Goal: Find specific page/section: Find specific page/section

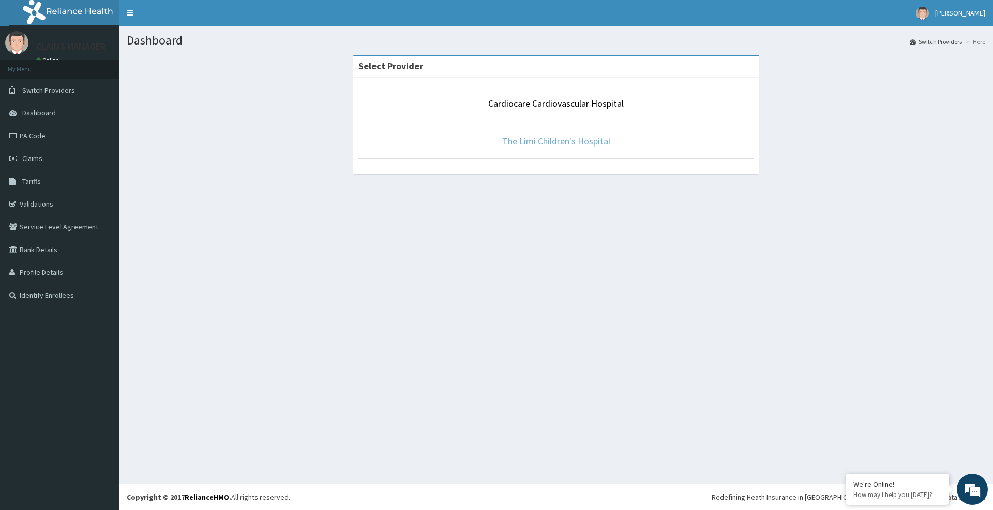
click at [549, 145] on link "The Limi Children's Hospital" at bounding box center [556, 141] width 108 height 12
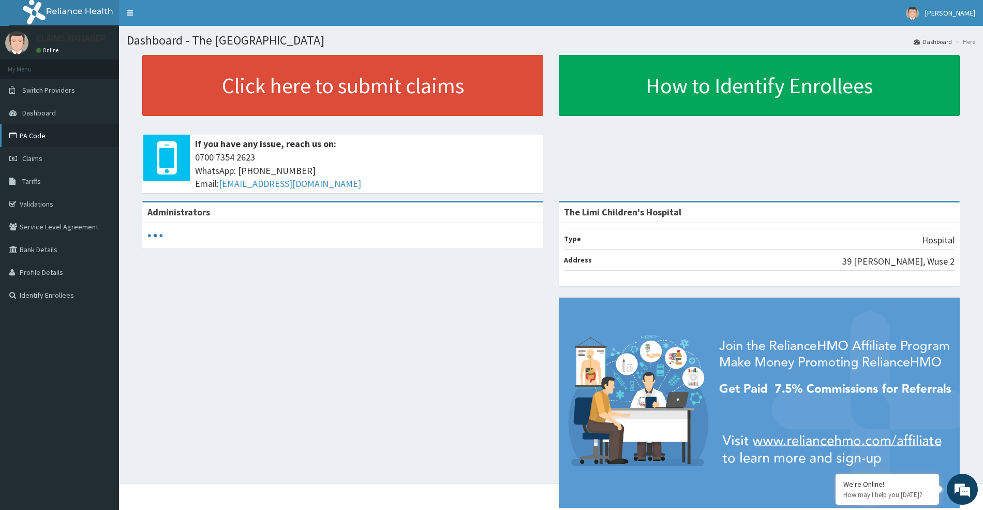
click at [30, 141] on link "PA Code" at bounding box center [59, 135] width 119 height 23
